Goal: Information Seeking & Learning: Learn about a topic

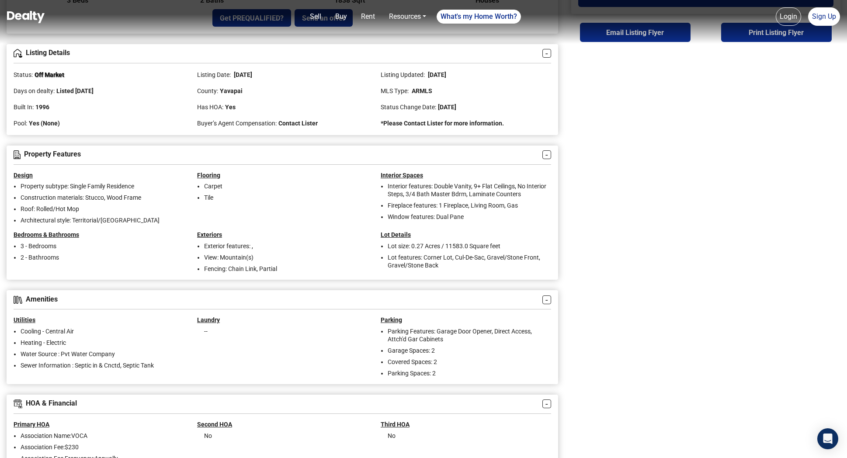
scroll to position [393, 0]
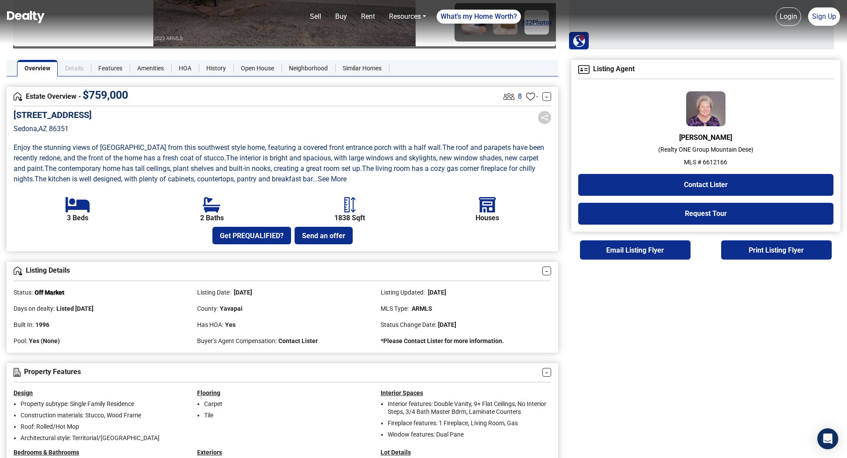
click at [68, 64] on link "Details" at bounding box center [74, 68] width 33 height 17
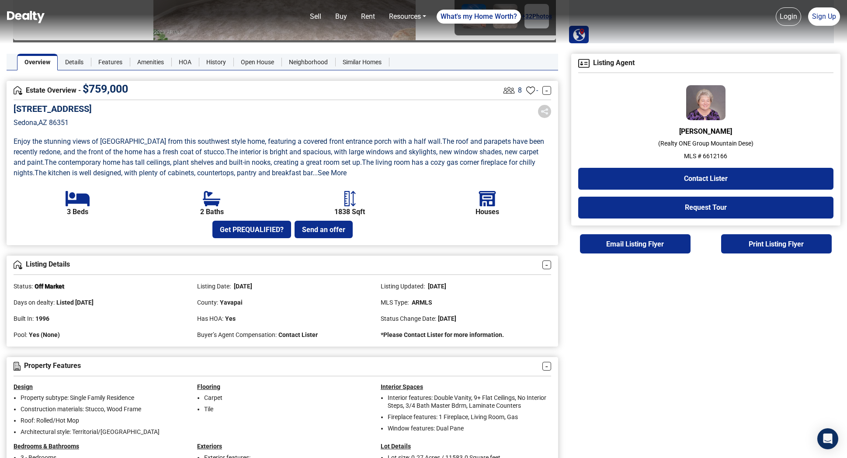
scroll to position [180, 0]
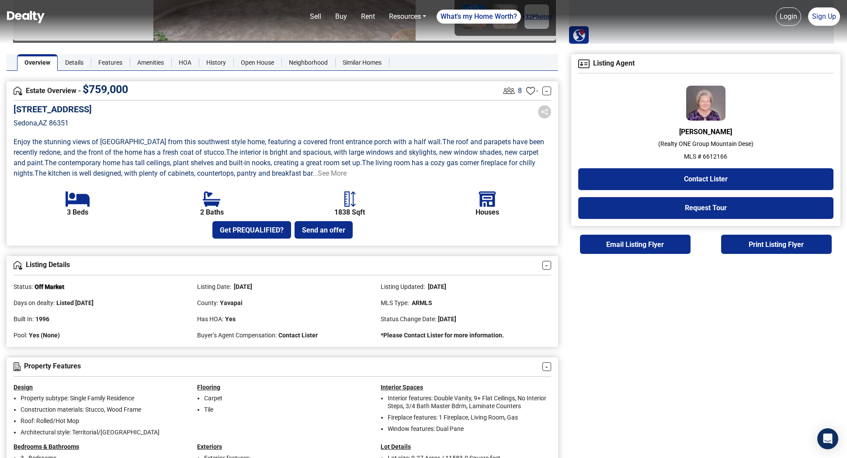
click at [332, 175] on link "...See More" at bounding box center [329, 173] width 34 height 8
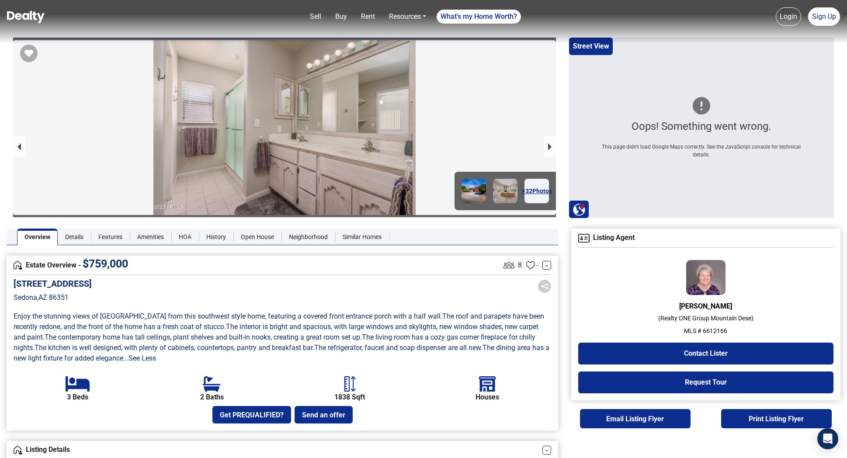
scroll to position [0, 0]
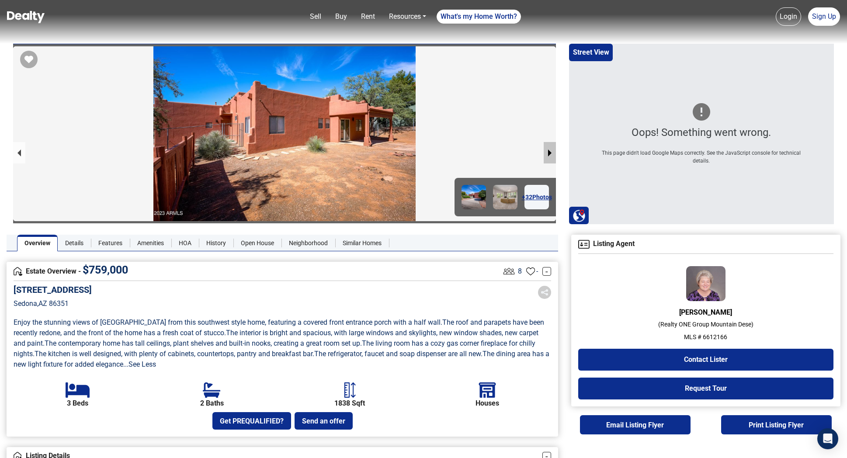
click at [551, 152] on button "next slide / item" at bounding box center [549, 152] width 12 height 21
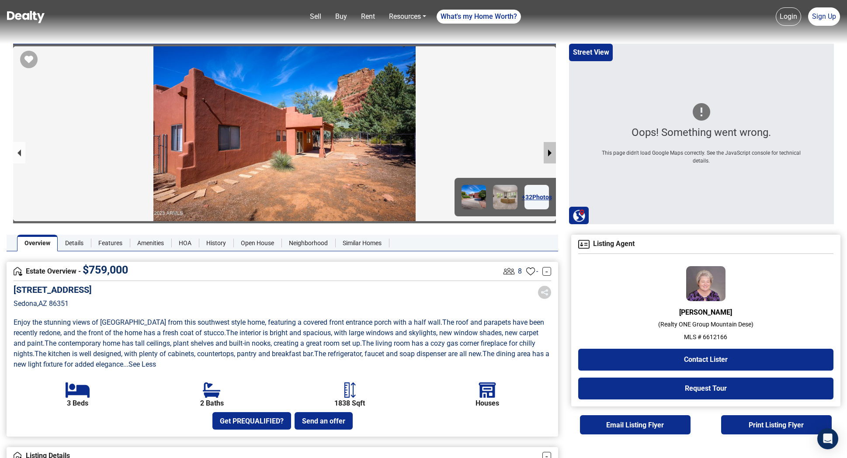
click at [551, 152] on button "next slide / item" at bounding box center [549, 152] width 12 height 21
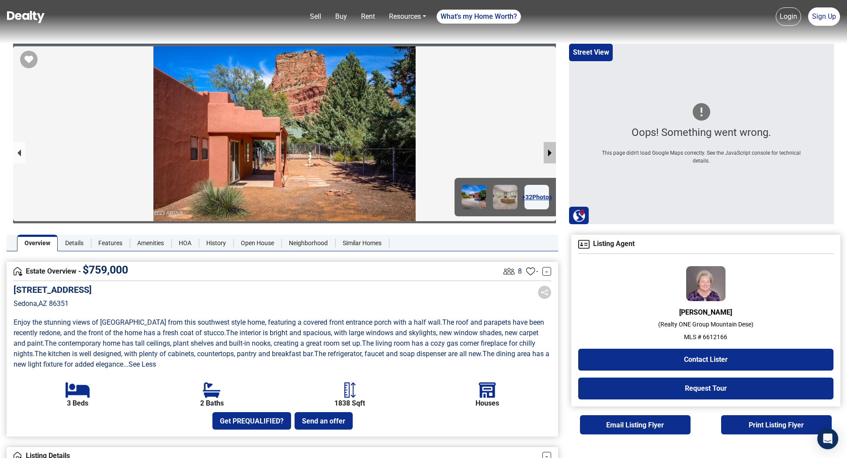
click at [551, 152] on button "next slide / item" at bounding box center [549, 152] width 12 height 21
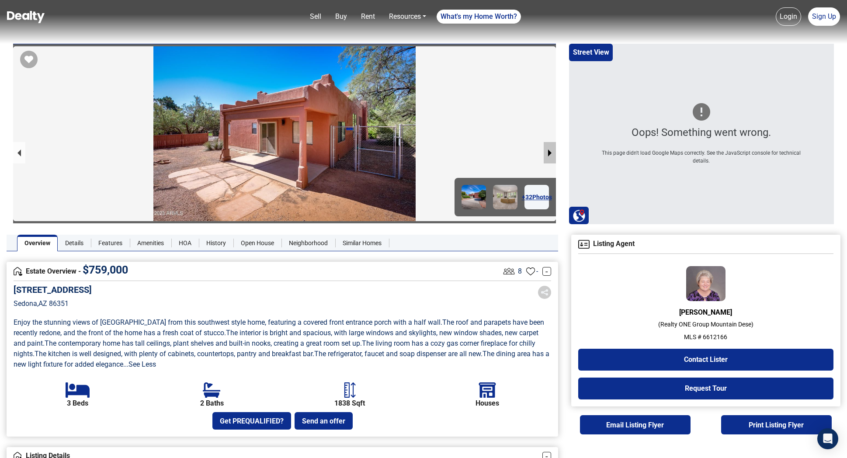
click at [551, 152] on button "next slide / item" at bounding box center [549, 152] width 12 height 21
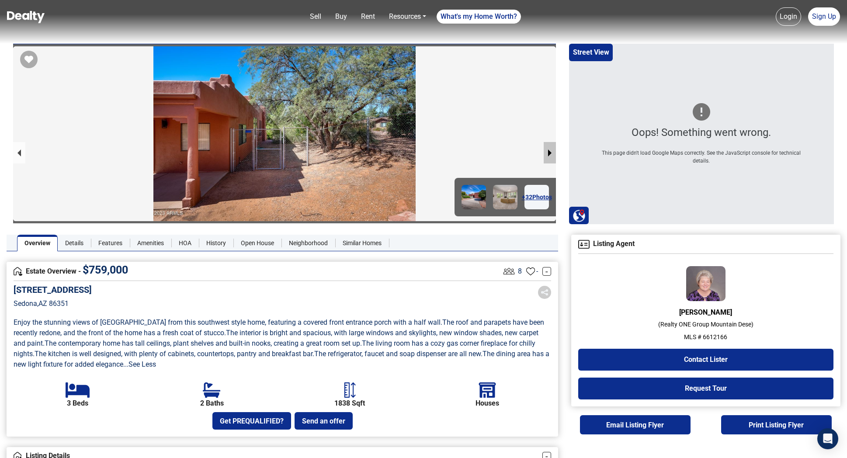
click at [551, 152] on button "next slide / item" at bounding box center [549, 152] width 12 height 21
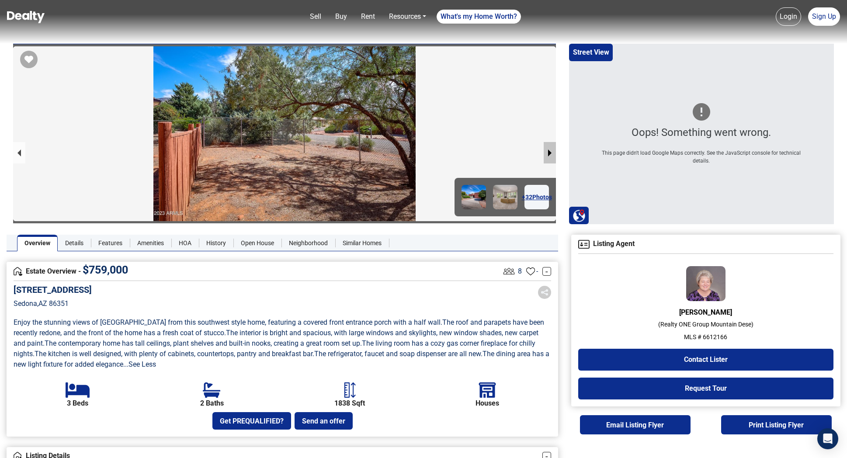
click at [551, 152] on button "next slide / item" at bounding box center [549, 152] width 12 height 21
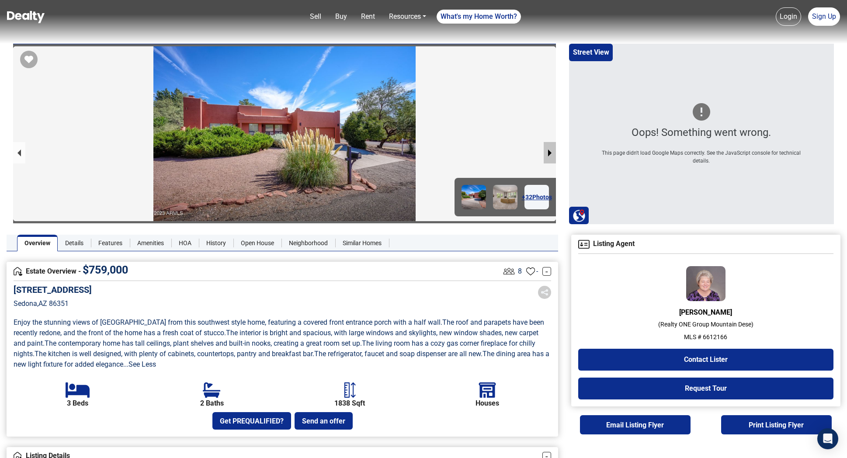
click at [551, 152] on button "next slide / item" at bounding box center [549, 152] width 12 height 21
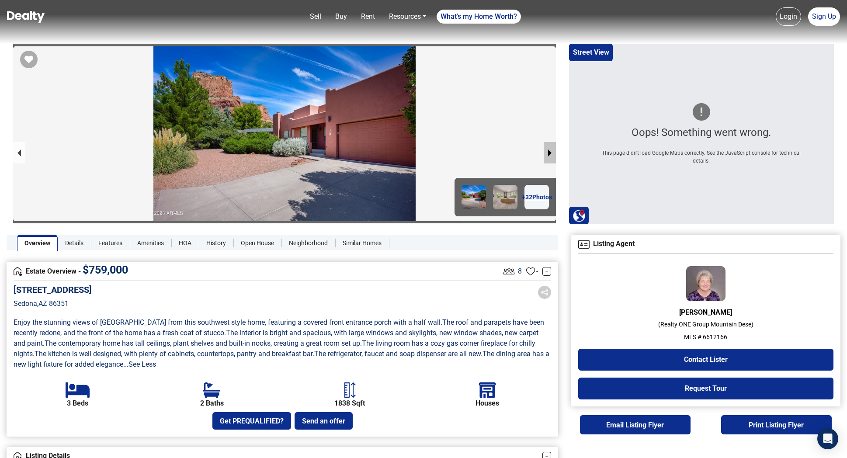
click at [551, 152] on button "next slide / item" at bounding box center [549, 152] width 12 height 21
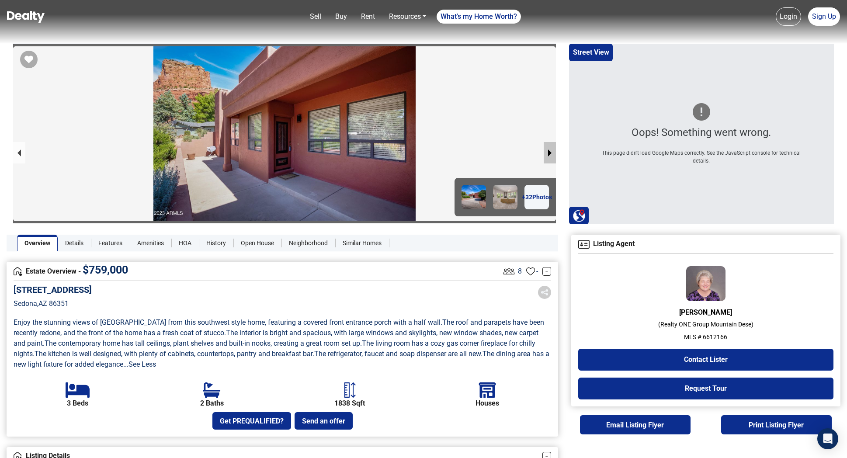
click at [551, 152] on button "next slide / item" at bounding box center [549, 152] width 12 height 21
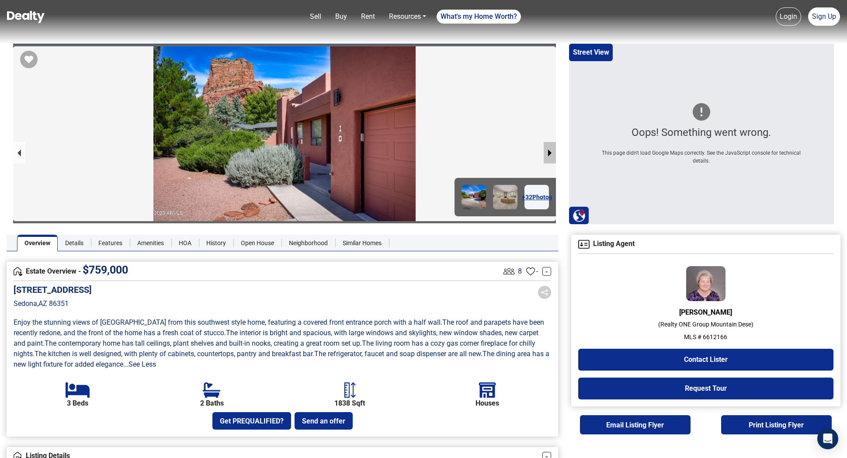
click at [551, 152] on button "next slide / item" at bounding box center [549, 152] width 12 height 21
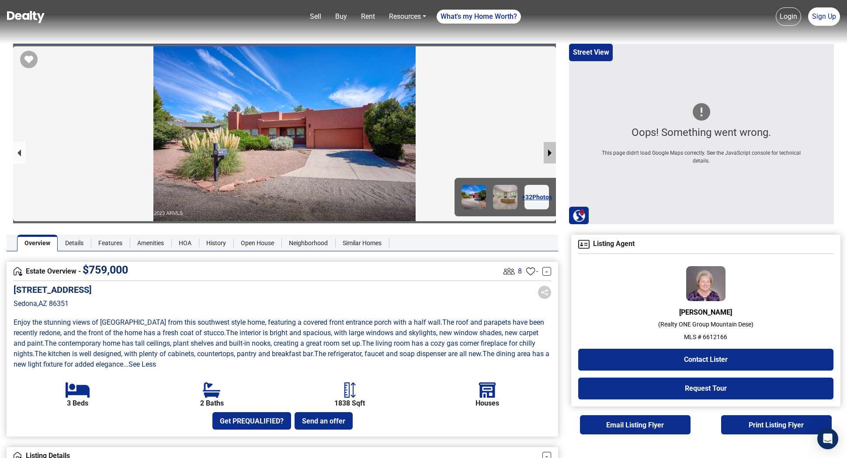
click at [551, 152] on button "next slide / item" at bounding box center [549, 152] width 12 height 21
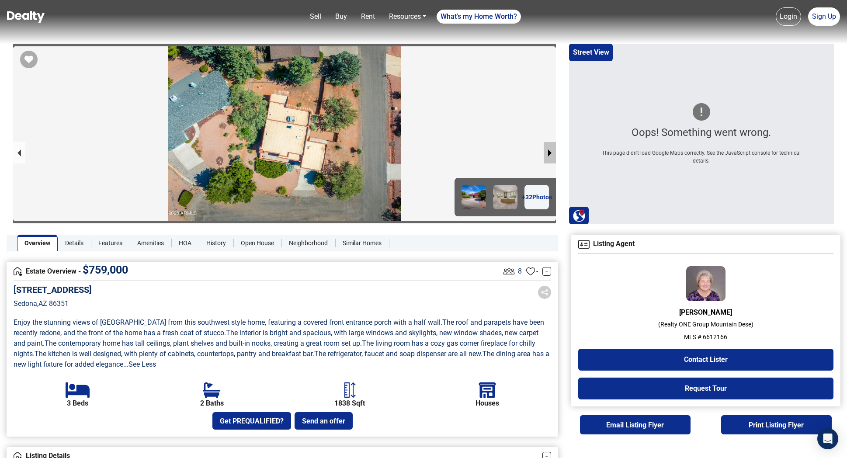
click at [551, 152] on button "next slide / item" at bounding box center [549, 152] width 12 height 21
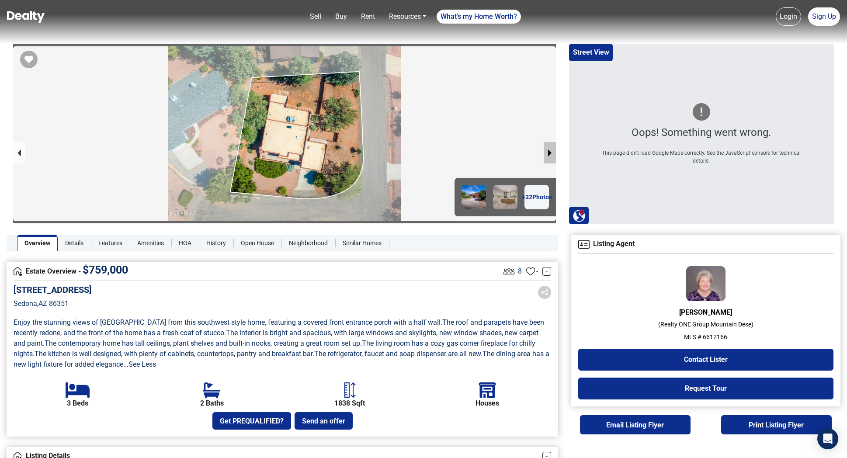
click at [551, 152] on button "next slide / item" at bounding box center [549, 152] width 12 height 21
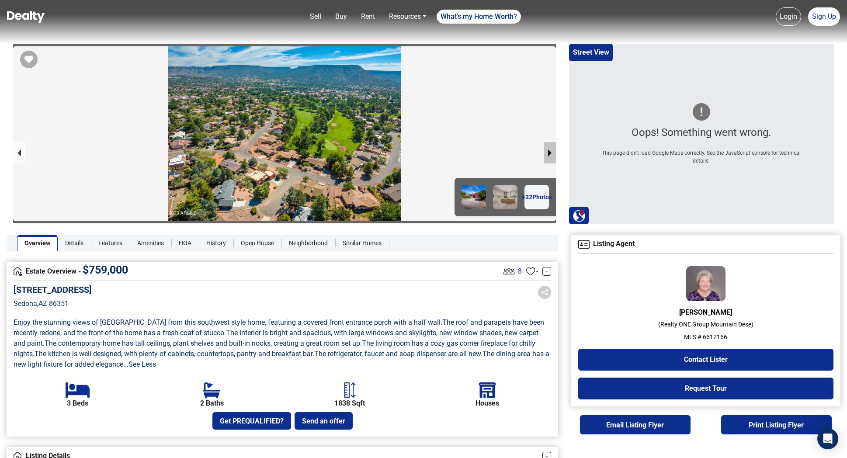
click at [551, 152] on button "next slide / item" at bounding box center [549, 152] width 12 height 21
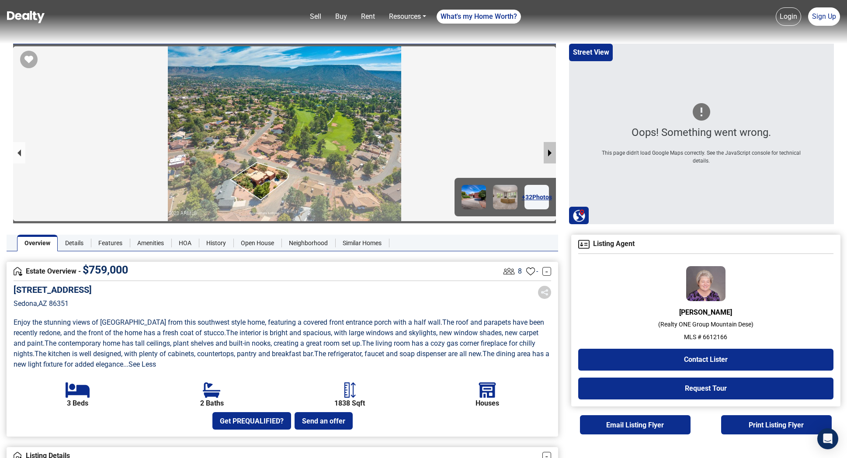
click at [551, 152] on button "next slide / item" at bounding box center [549, 152] width 12 height 21
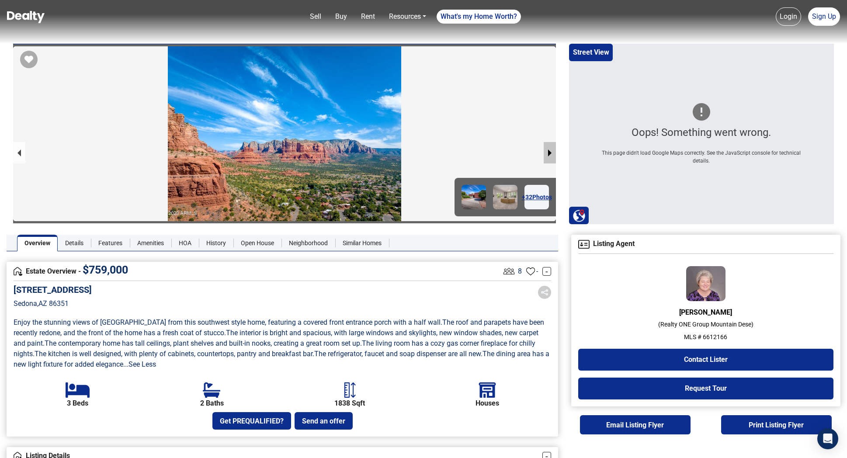
click at [551, 152] on button "next slide / item" at bounding box center [549, 152] width 12 height 21
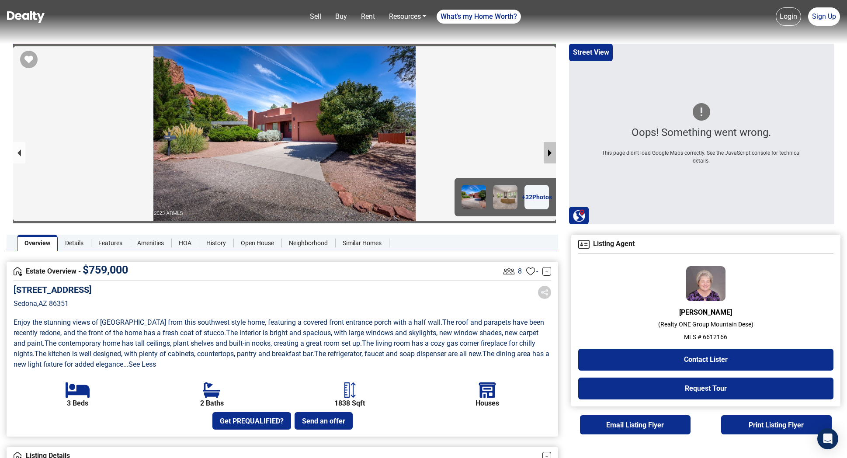
click at [551, 152] on button "next slide / item" at bounding box center [549, 152] width 12 height 21
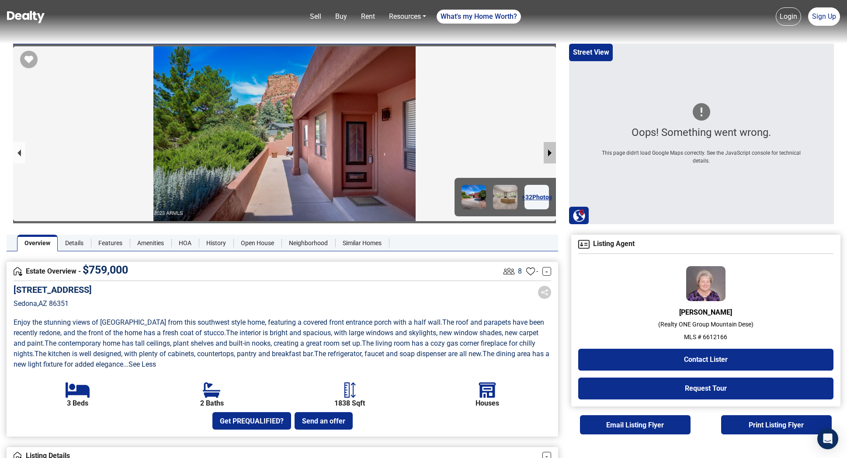
click at [551, 152] on button "next slide / item" at bounding box center [549, 152] width 12 height 21
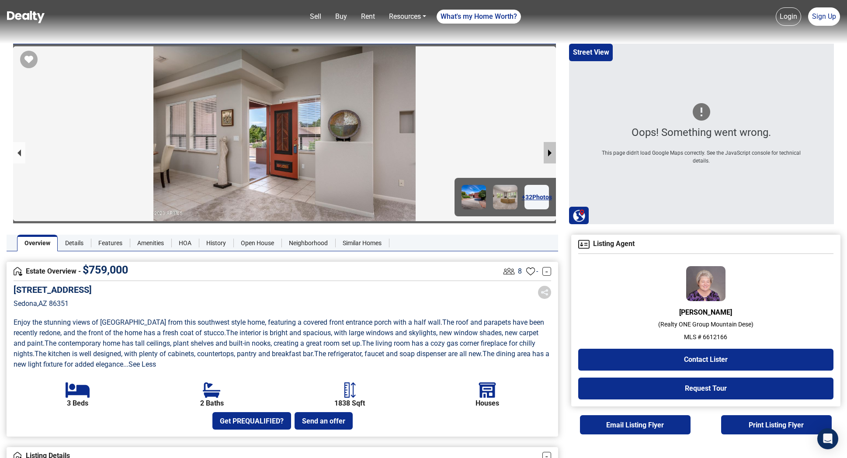
click at [551, 152] on button "next slide / item" at bounding box center [549, 152] width 12 height 21
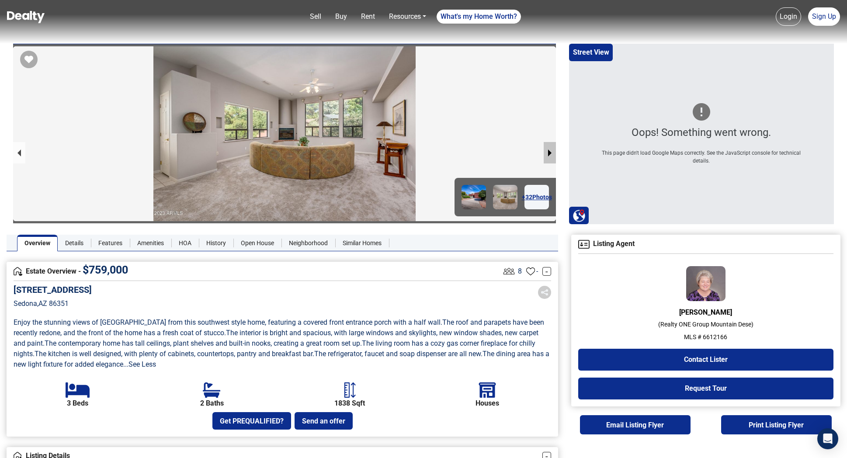
click at [551, 152] on button "next slide / item" at bounding box center [549, 152] width 12 height 21
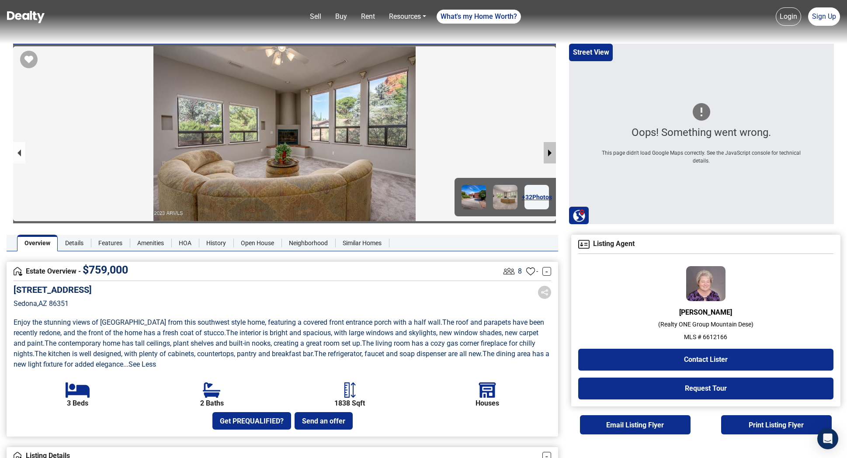
click at [551, 152] on button "next slide / item" at bounding box center [549, 152] width 12 height 21
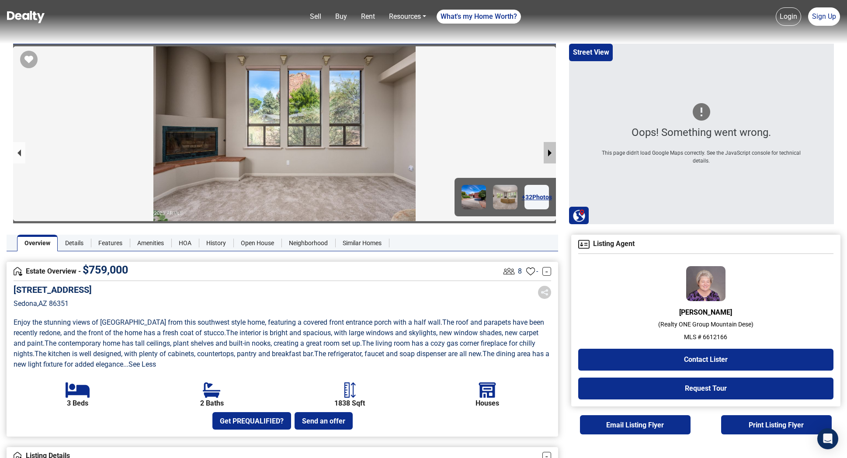
click at [551, 152] on button "next slide / item" at bounding box center [549, 152] width 12 height 21
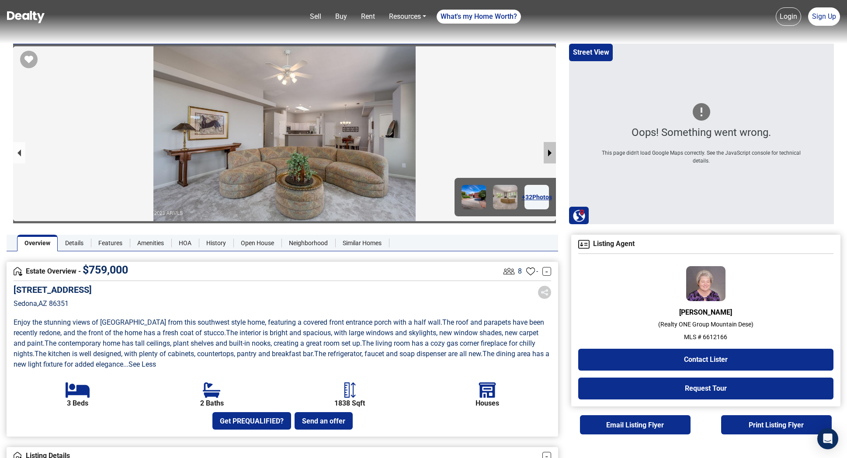
click at [551, 152] on button "next slide / item" at bounding box center [549, 152] width 12 height 21
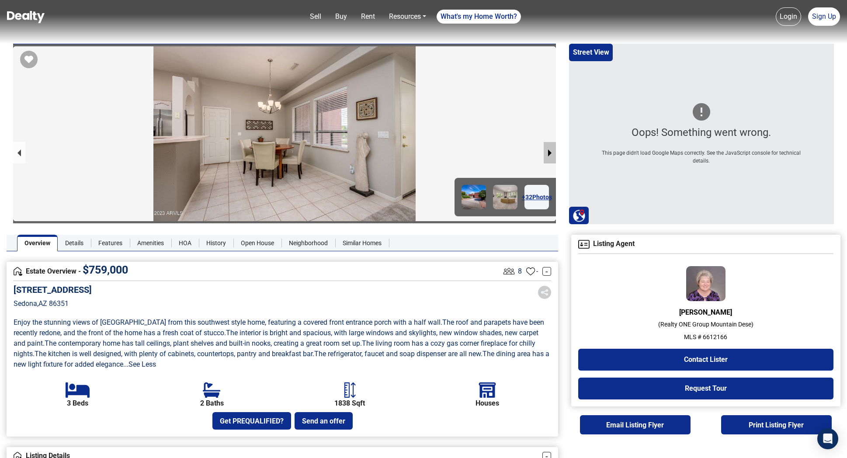
click at [550, 157] on button "next slide / item" at bounding box center [549, 152] width 12 height 21
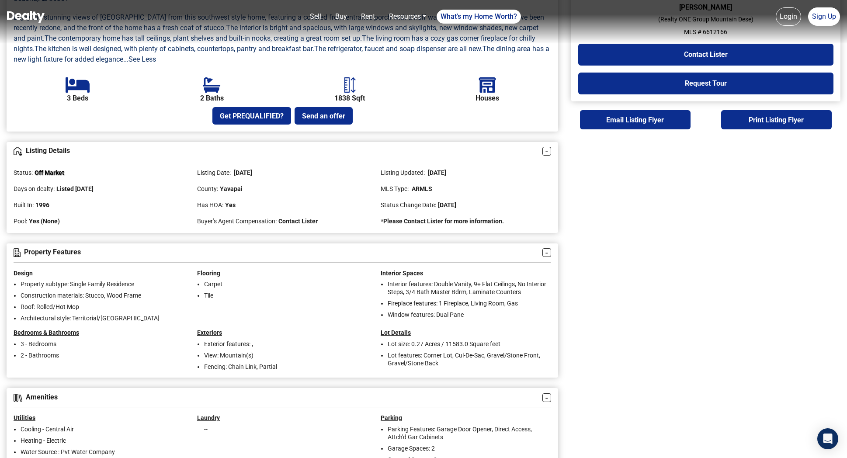
scroll to position [305, 0]
